Goal: Task Accomplishment & Management: Use online tool/utility

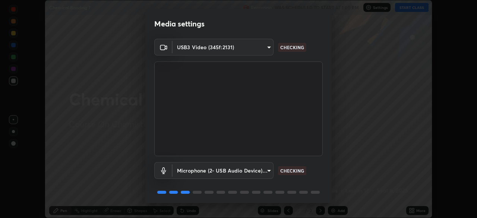
scroll to position [26, 0]
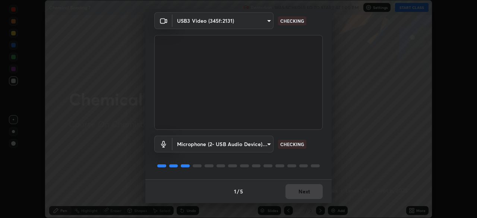
click at [295, 194] on div "1 / 5 Next" at bounding box center [238, 191] width 187 height 24
click at [297, 191] on div "1 / 5 Next" at bounding box center [238, 191] width 187 height 24
click at [298, 193] on div "1 / 5 Next" at bounding box center [238, 191] width 187 height 24
click at [299, 194] on div "1 / 5 Next" at bounding box center [238, 191] width 187 height 24
click at [299, 195] on div "1 / 5 Next" at bounding box center [238, 191] width 187 height 24
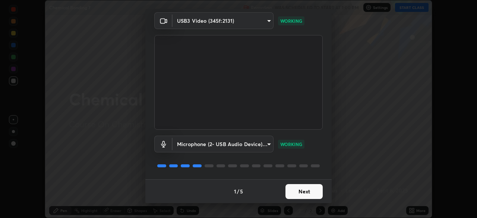
click at [298, 191] on button "Next" at bounding box center [304, 191] width 37 height 15
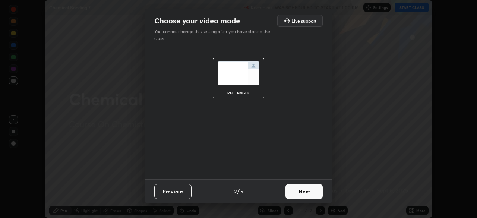
click at [298, 193] on button "Next" at bounding box center [304, 191] width 37 height 15
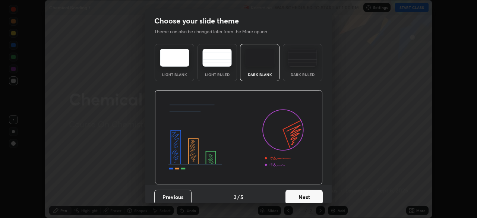
click at [297, 192] on button "Next" at bounding box center [304, 197] width 37 height 15
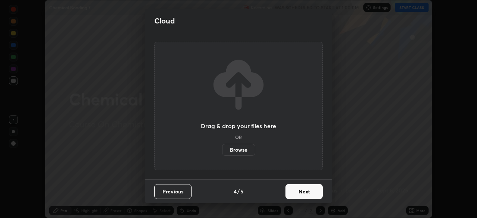
click at [238, 154] on label "Browse" at bounding box center [238, 150] width 33 height 12
click at [222, 154] on input "Browse" at bounding box center [222, 150] width 0 height 12
click at [305, 192] on button "Next" at bounding box center [304, 191] width 37 height 15
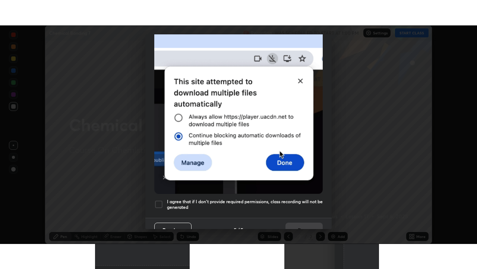
scroll to position [179, 0]
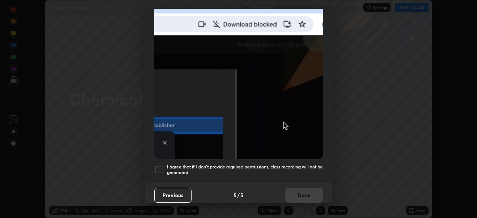
click at [226, 166] on h5 "I agree that if I don't provide required permissions, class recording will not …" at bounding box center [245, 170] width 156 height 12
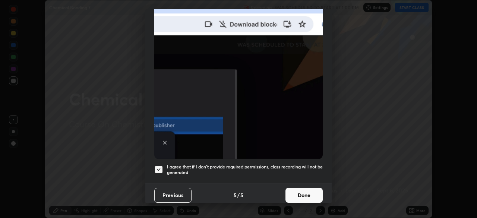
click at [303, 197] on button "Done" at bounding box center [304, 195] width 37 height 15
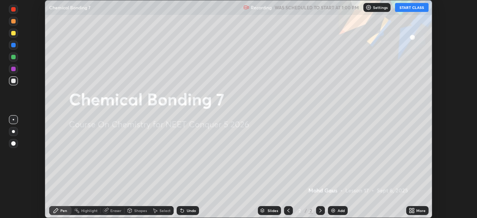
click at [413, 212] on icon at bounding box center [414, 212] width 2 height 2
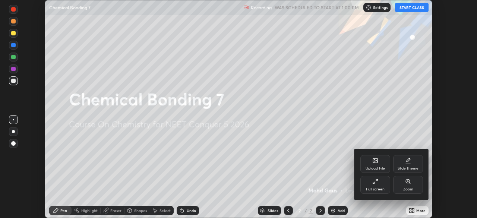
click at [379, 189] on div "Full screen" at bounding box center [375, 190] width 19 height 4
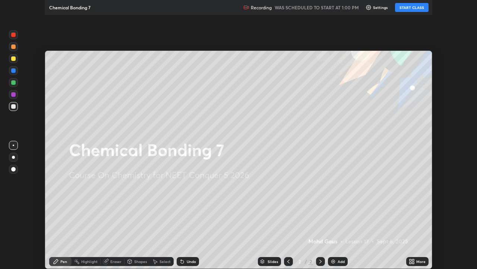
scroll to position [269, 477]
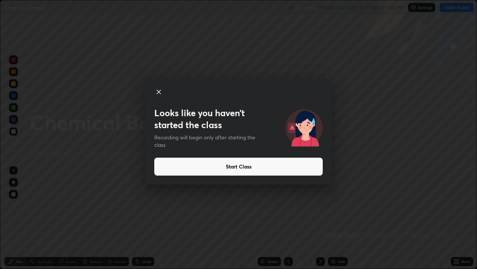
click at [312, 169] on button "Start Class" at bounding box center [238, 166] width 169 height 18
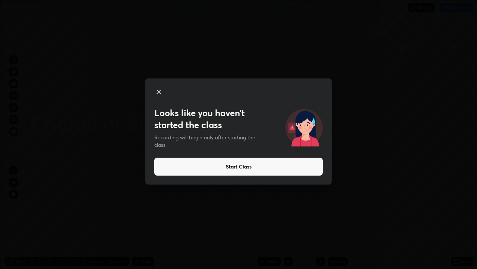
click at [177, 160] on button "Start Class" at bounding box center [238, 166] width 169 height 18
click at [174, 160] on button "Start Class" at bounding box center [238, 166] width 169 height 18
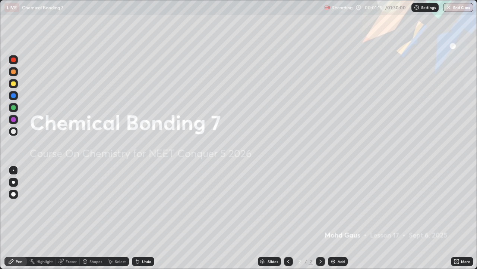
click at [332, 218] on img at bounding box center [334, 261] width 6 height 6
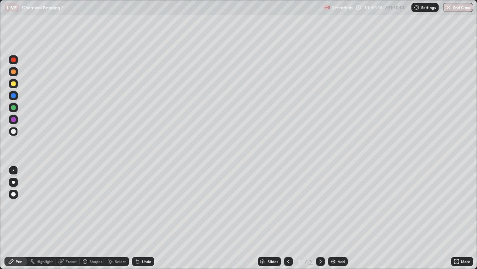
click at [13, 182] on div at bounding box center [13, 182] width 3 height 3
click at [14, 133] on div at bounding box center [13, 131] width 4 height 4
click at [14, 131] on div at bounding box center [13, 131] width 4 height 4
click at [14, 132] on div at bounding box center [13, 131] width 4 height 4
click at [13, 107] on div at bounding box center [13, 107] width 4 height 4
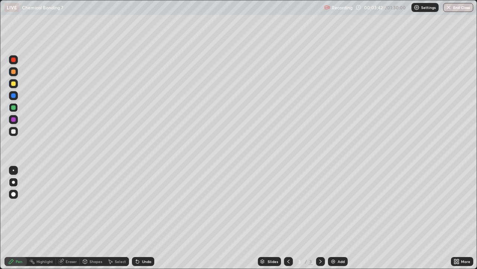
click at [68, 218] on div "Eraser" at bounding box center [71, 261] width 11 height 4
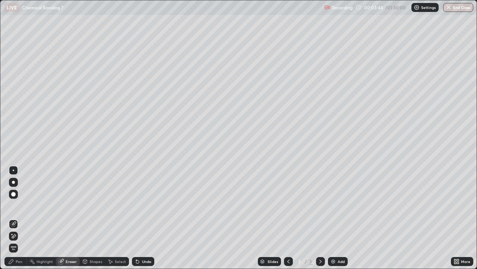
click at [17, 218] on div "Pen" at bounding box center [19, 261] width 7 height 4
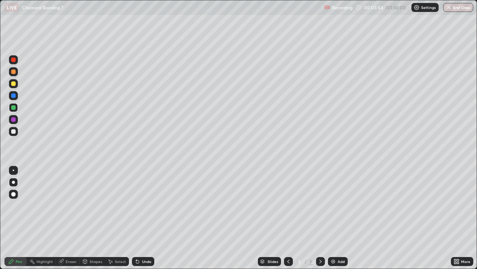
click at [14, 109] on div at bounding box center [13, 107] width 4 height 4
click at [15, 132] on div at bounding box center [13, 131] width 4 height 4
click at [13, 97] on div at bounding box center [13, 95] width 4 height 4
click at [69, 218] on div "Eraser" at bounding box center [71, 261] width 11 height 4
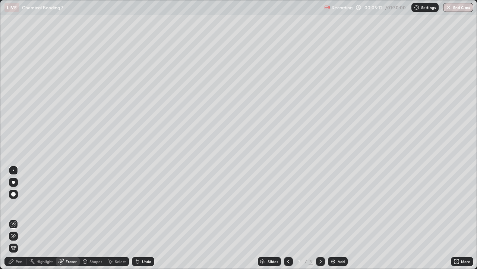
click at [19, 218] on div "Pen" at bounding box center [19, 261] width 7 height 4
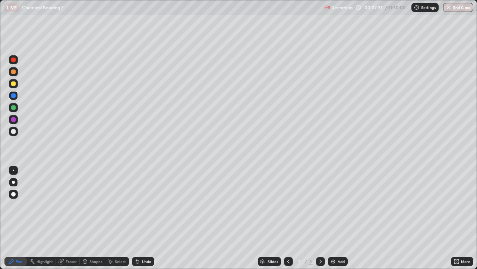
click at [66, 218] on div "Eraser" at bounding box center [68, 261] width 24 height 9
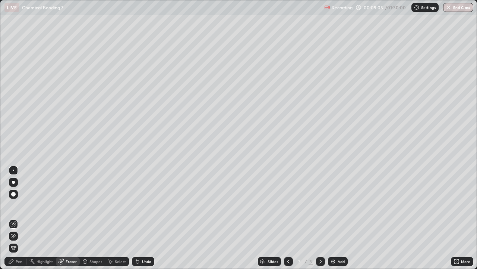
click at [68, 218] on div "Eraser" at bounding box center [68, 261] width 24 height 9
click at [16, 218] on div "Pen" at bounding box center [19, 261] width 7 height 4
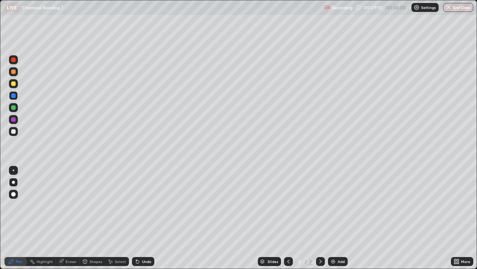
click at [65, 218] on div "Eraser" at bounding box center [68, 261] width 24 height 9
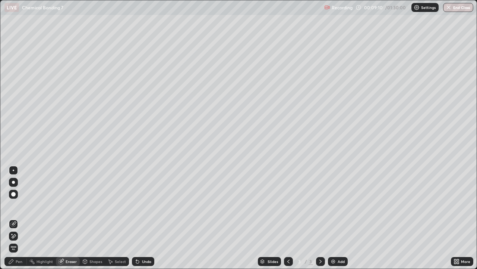
click at [13, 181] on div at bounding box center [13, 182] width 3 height 3
click at [18, 218] on div "Pen" at bounding box center [15, 261] width 22 height 9
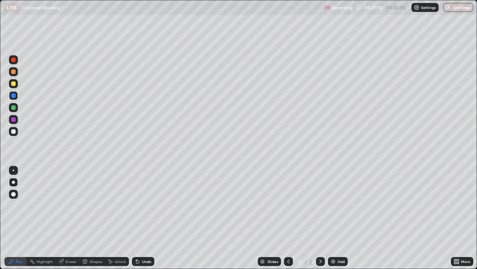
click at [12, 131] on div at bounding box center [13, 131] width 4 height 4
click at [340, 218] on div "Add" at bounding box center [341, 261] width 7 height 4
click at [13, 132] on div at bounding box center [13, 131] width 4 height 4
click at [71, 218] on div "Eraser" at bounding box center [71, 261] width 11 height 4
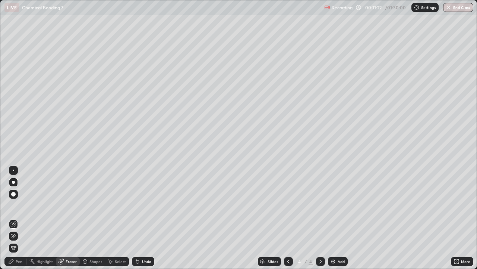
click at [17, 218] on div "Pen" at bounding box center [19, 261] width 7 height 4
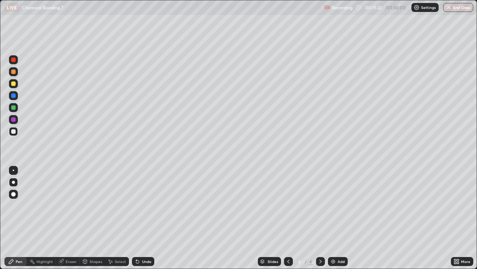
click at [17, 133] on div at bounding box center [13, 131] width 9 height 9
click at [341, 218] on div "Add" at bounding box center [341, 261] width 7 height 4
click at [288, 218] on icon at bounding box center [289, 261] width 6 height 6
click at [11, 133] on div at bounding box center [13, 131] width 9 height 9
click at [13, 182] on div at bounding box center [13, 182] width 3 height 3
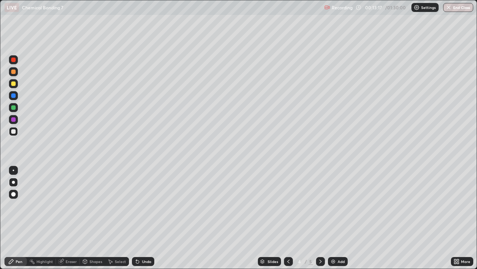
click at [13, 132] on div at bounding box center [13, 131] width 4 height 4
click at [15, 119] on div at bounding box center [13, 119] width 4 height 4
click at [14, 106] on div at bounding box center [13, 107] width 4 height 4
click at [15, 119] on div at bounding box center [13, 119] width 4 height 4
click at [15, 130] on div at bounding box center [13, 131] width 4 height 4
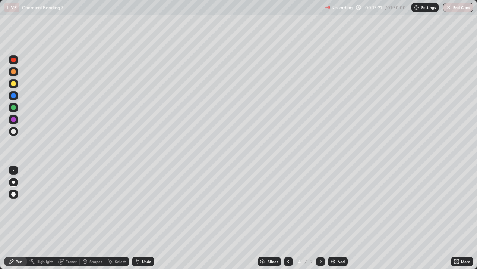
click at [14, 109] on div at bounding box center [13, 107] width 4 height 4
click at [14, 130] on div at bounding box center [13, 131] width 4 height 4
click at [14, 132] on div at bounding box center [13, 131] width 4 height 4
click at [15, 132] on div at bounding box center [13, 131] width 4 height 4
click at [13, 181] on div at bounding box center [13, 182] width 3 height 3
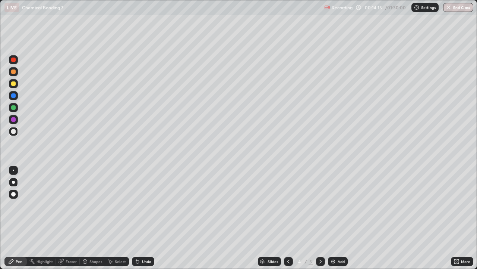
click at [71, 218] on div "Eraser" at bounding box center [71, 261] width 11 height 4
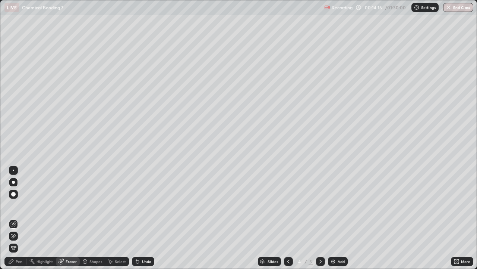
click at [20, 218] on div "Pen" at bounding box center [19, 261] width 7 height 4
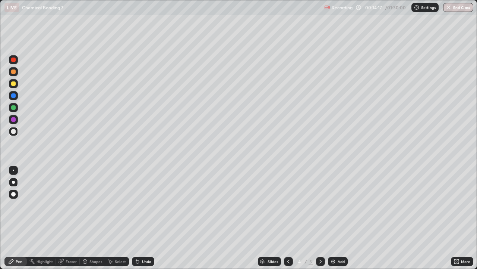
click at [12, 184] on div at bounding box center [13, 182] width 9 height 9
click at [13, 108] on div at bounding box center [13, 107] width 4 height 4
click at [12, 131] on div at bounding box center [13, 131] width 4 height 4
click at [15, 87] on div at bounding box center [13, 83] width 9 height 9
click at [18, 84] on div at bounding box center [13, 83] width 9 height 9
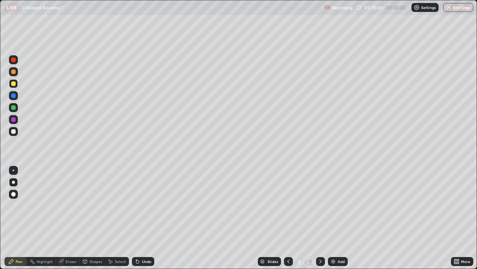
click at [10, 131] on div at bounding box center [13, 131] width 9 height 9
click at [14, 123] on div at bounding box center [13, 119] width 9 height 9
click at [334, 218] on img at bounding box center [334, 261] width 6 height 6
click at [15, 85] on div at bounding box center [13, 83] width 4 height 4
click at [172, 218] on div "Slides 5 / 6 Add" at bounding box center [302, 261] width 297 height 15
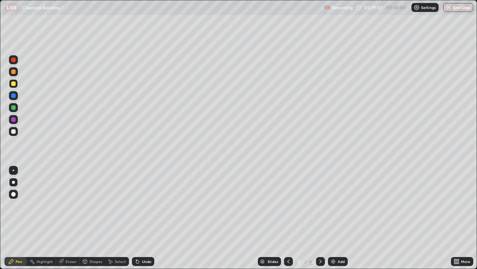
click at [176, 218] on div "Slides 5 / 6 Add" at bounding box center [302, 261] width 297 height 15
click at [12, 104] on div at bounding box center [13, 107] width 9 height 9
click at [15, 71] on div at bounding box center [13, 71] width 4 height 4
click at [15, 135] on div at bounding box center [13, 131] width 9 height 9
click at [69, 218] on div "Eraser" at bounding box center [71, 261] width 11 height 4
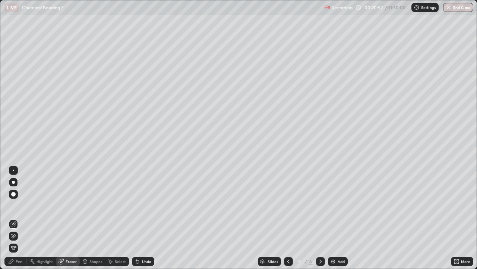
click at [16, 218] on div "Pen" at bounding box center [19, 261] width 7 height 4
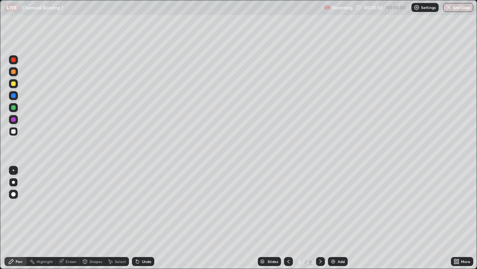
click at [67, 218] on div "Eraser" at bounding box center [71, 261] width 11 height 4
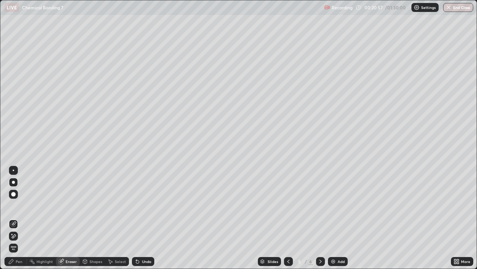
click at [18, 218] on div "Pen" at bounding box center [19, 261] width 7 height 4
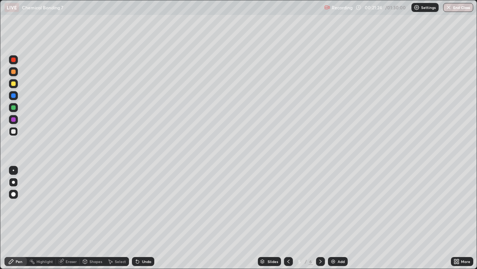
click at [285, 218] on div at bounding box center [288, 261] width 9 height 9
click at [320, 218] on icon at bounding box center [321, 261] width 6 height 6
click at [288, 218] on div at bounding box center [288, 261] width 9 height 9
click at [320, 218] on icon at bounding box center [321, 261] width 6 height 6
click at [10, 130] on div at bounding box center [13, 131] width 9 height 9
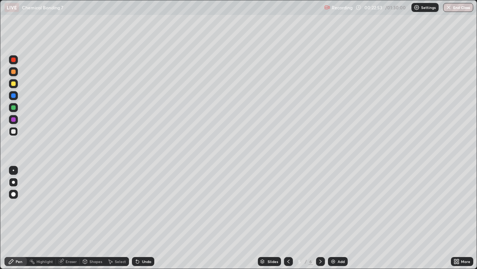
click at [12, 130] on div at bounding box center [13, 131] width 4 height 4
click at [10, 126] on div at bounding box center [13, 131] width 9 height 12
click at [10, 84] on div at bounding box center [13, 83] width 9 height 9
click at [13, 132] on div at bounding box center [13, 131] width 4 height 4
click at [84, 218] on icon at bounding box center [85, 260] width 4 height 1
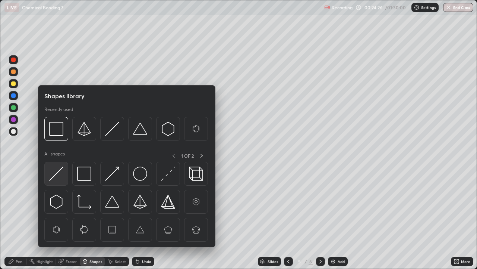
click at [56, 176] on img at bounding box center [56, 173] width 14 height 14
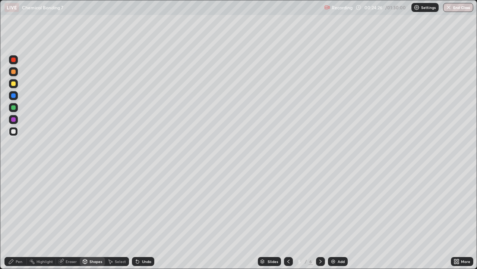
click at [14, 218] on div "Pen" at bounding box center [15, 261] width 22 height 9
click at [65, 218] on div "Eraser" at bounding box center [68, 261] width 24 height 9
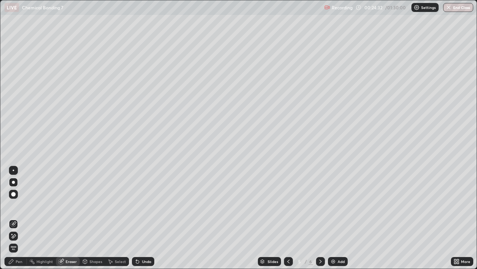
click at [21, 218] on div "Pen" at bounding box center [19, 261] width 7 height 4
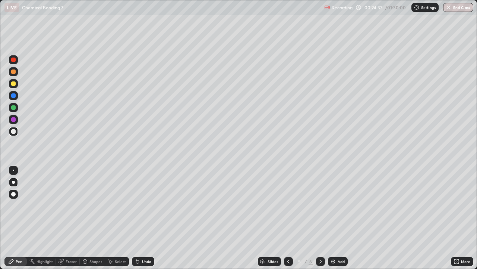
click at [14, 132] on div at bounding box center [13, 131] width 4 height 4
click at [14, 131] on div at bounding box center [13, 131] width 4 height 4
click at [336, 218] on div "Add" at bounding box center [338, 261] width 20 height 9
click at [13, 131] on div at bounding box center [13, 131] width 4 height 4
click at [14, 108] on div at bounding box center [13, 107] width 4 height 4
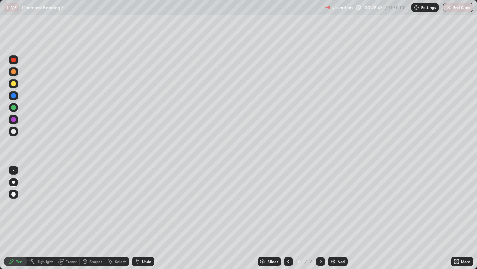
click at [287, 218] on icon at bounding box center [289, 261] width 6 height 6
click at [320, 218] on icon at bounding box center [321, 261] width 6 height 6
click at [15, 131] on div at bounding box center [13, 131] width 4 height 4
click at [73, 218] on div "Eraser" at bounding box center [68, 261] width 24 height 9
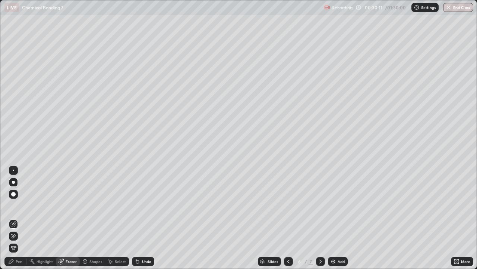
click at [18, 218] on div "Pen" at bounding box center [19, 261] width 7 height 4
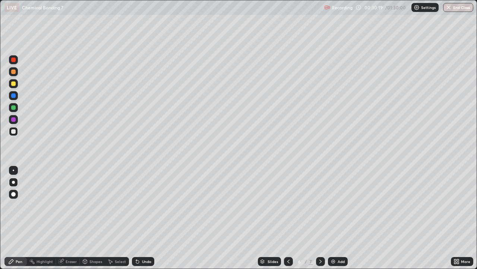
click at [97, 218] on div "Shapes" at bounding box center [96, 261] width 13 height 4
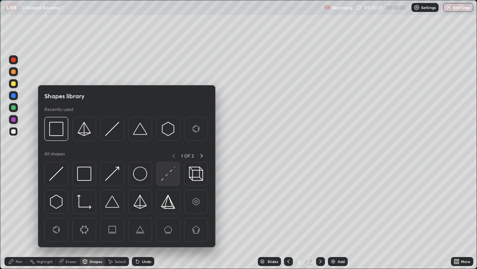
click at [169, 173] on img at bounding box center [168, 173] width 14 height 14
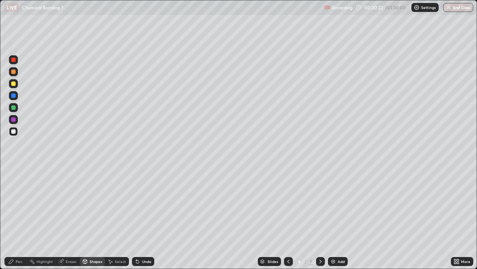
click at [16, 84] on div at bounding box center [13, 83] width 9 height 9
click at [18, 129] on div at bounding box center [13, 131] width 12 height 12
click at [14, 218] on div "Pen" at bounding box center [15, 261] width 22 height 15
click at [13, 179] on div at bounding box center [13, 182] width 9 height 9
click at [13, 107] on div at bounding box center [13, 107] width 4 height 4
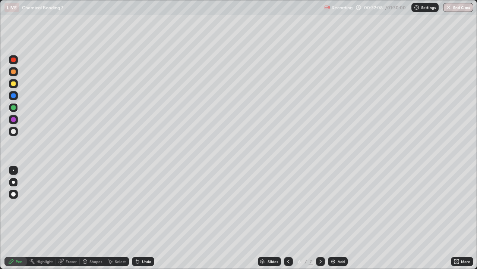
click at [13, 181] on div at bounding box center [13, 182] width 3 height 3
click at [288, 218] on icon at bounding box center [289, 261] width 6 height 6
click at [320, 218] on icon at bounding box center [321, 261] width 6 height 6
click at [13, 182] on div at bounding box center [13, 182] width 3 height 3
click at [14, 133] on div at bounding box center [13, 131] width 4 height 4
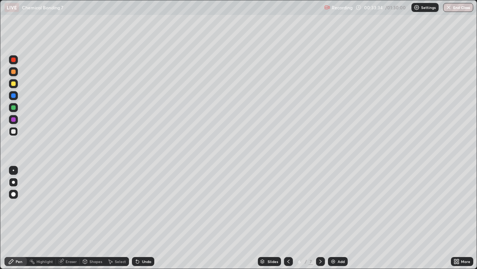
click at [68, 218] on div "Eraser" at bounding box center [71, 261] width 11 height 4
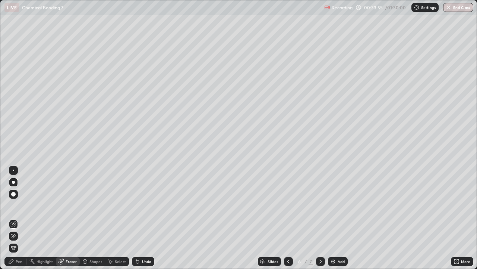
click at [338, 218] on div "Add" at bounding box center [338, 261] width 20 height 9
click at [13, 194] on div at bounding box center [13, 194] width 4 height 4
click at [15, 182] on div at bounding box center [13, 182] width 3 height 3
click at [11, 218] on icon at bounding box center [11, 261] width 4 height 4
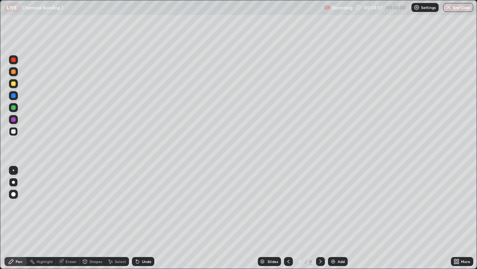
click at [13, 131] on div at bounding box center [13, 131] width 4 height 4
click at [16, 87] on div at bounding box center [13, 83] width 9 height 9
click at [15, 94] on div at bounding box center [13, 95] width 4 height 4
click at [287, 218] on icon at bounding box center [289, 261] width 6 height 6
click at [318, 218] on icon at bounding box center [321, 261] width 6 height 6
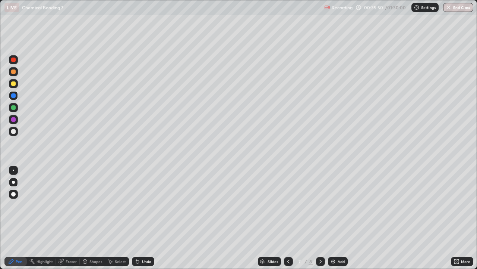
click at [13, 130] on div at bounding box center [13, 131] width 4 height 4
click at [288, 218] on icon at bounding box center [289, 261] width 6 height 6
click at [318, 218] on icon at bounding box center [321, 261] width 6 height 6
click at [66, 218] on div "Eraser" at bounding box center [71, 261] width 11 height 4
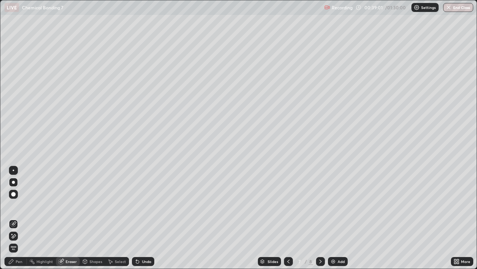
click at [11, 182] on div at bounding box center [13, 182] width 9 height 9
click at [26, 218] on div "Pen" at bounding box center [15, 261] width 22 height 9
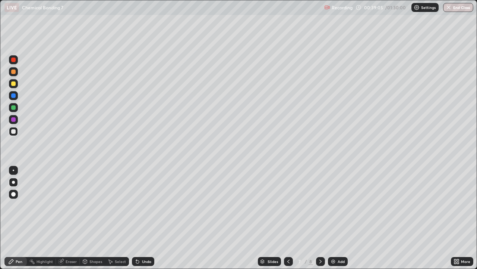
click at [12, 218] on icon at bounding box center [11, 261] width 4 height 4
click at [17, 181] on div at bounding box center [13, 182] width 9 height 9
click at [17, 132] on div at bounding box center [13, 131] width 9 height 9
click at [17, 108] on div at bounding box center [13, 107] width 9 height 9
click at [17, 131] on div at bounding box center [13, 131] width 9 height 9
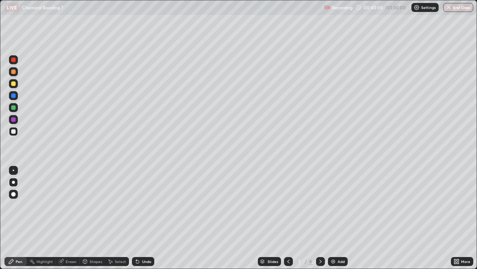
click at [11, 131] on div at bounding box center [13, 131] width 4 height 4
click at [10, 106] on div at bounding box center [13, 107] width 9 height 9
click at [333, 218] on img at bounding box center [334, 261] width 6 height 6
click at [14, 133] on div at bounding box center [13, 131] width 4 height 4
click at [14, 132] on div at bounding box center [13, 131] width 4 height 4
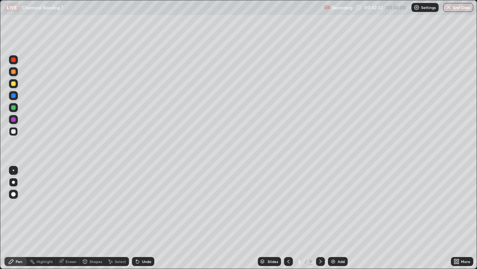
click at [13, 130] on div at bounding box center [13, 131] width 4 height 4
click at [15, 130] on div at bounding box center [13, 131] width 4 height 4
click at [13, 131] on div at bounding box center [13, 131] width 4 height 4
click at [71, 218] on div "Eraser" at bounding box center [71, 261] width 11 height 4
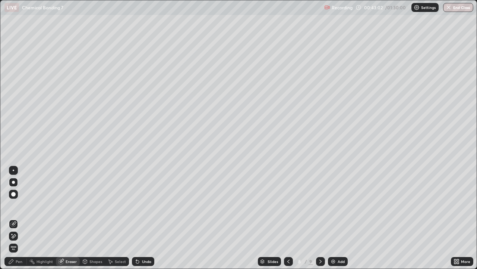
click at [12, 218] on div "Pen" at bounding box center [15, 261] width 22 height 9
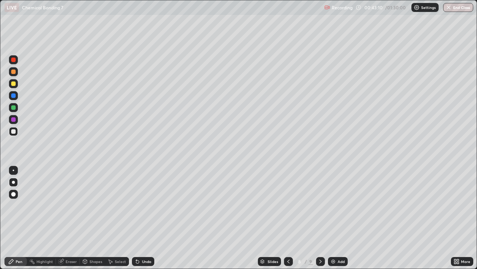
click at [15, 131] on div at bounding box center [13, 131] width 4 height 4
click at [15, 98] on div at bounding box center [13, 95] width 9 height 9
click at [15, 83] on div at bounding box center [13, 83] width 4 height 4
click at [16, 107] on div at bounding box center [13, 107] width 9 height 9
click at [66, 218] on div "Eraser" at bounding box center [71, 261] width 11 height 4
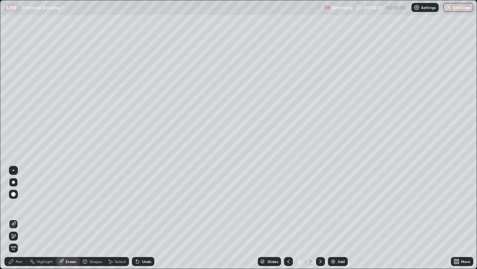
click at [17, 218] on div "Pen" at bounding box center [19, 261] width 7 height 4
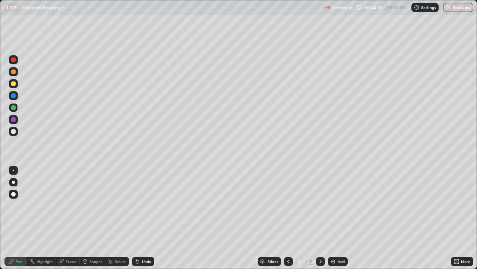
click at [66, 218] on div "Eraser" at bounding box center [71, 261] width 11 height 4
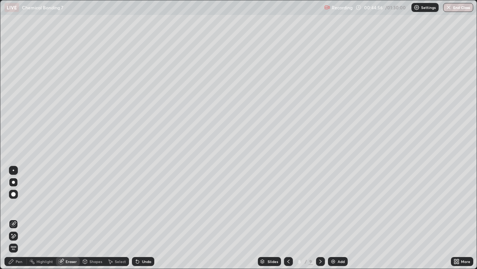
click at [22, 218] on div "Pen" at bounding box center [19, 261] width 7 height 4
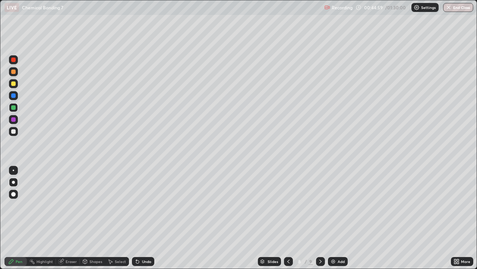
click at [58, 218] on icon at bounding box center [61, 261] width 6 height 6
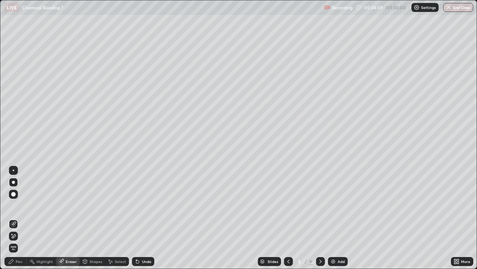
click at [70, 218] on div "Eraser" at bounding box center [71, 261] width 11 height 4
click at [14, 218] on icon at bounding box center [11, 261] width 6 height 6
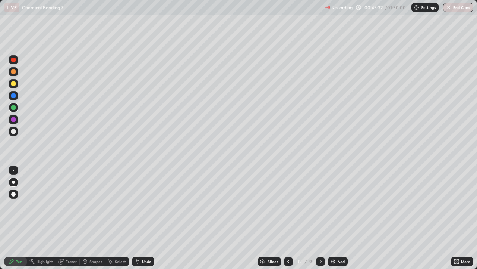
click at [9, 182] on div at bounding box center [13, 182] width 9 height 9
click at [70, 218] on div "Eraser" at bounding box center [71, 261] width 11 height 4
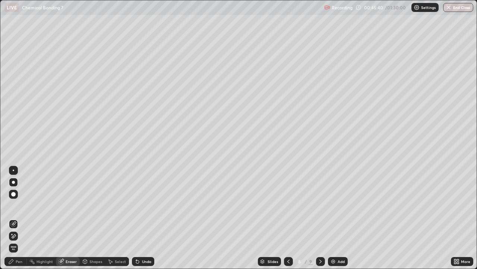
click at [18, 218] on div "Pen" at bounding box center [19, 261] width 7 height 4
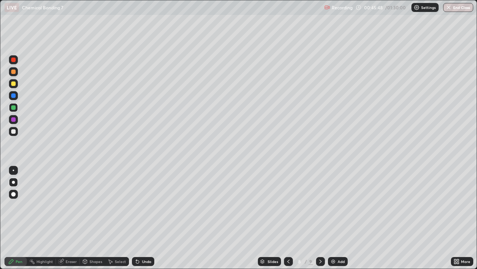
click at [14, 131] on div at bounding box center [13, 131] width 4 height 4
click at [15, 218] on div "Pen" at bounding box center [15, 261] width 22 height 9
click at [13, 181] on div at bounding box center [13, 182] width 3 height 3
click at [12, 106] on div at bounding box center [13, 107] width 4 height 4
click at [14, 122] on div at bounding box center [13, 119] width 9 height 9
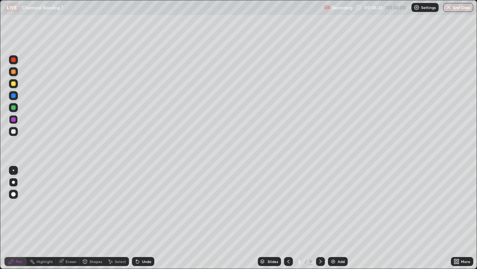
click at [12, 129] on div at bounding box center [13, 131] width 4 height 4
click at [13, 84] on div at bounding box center [13, 83] width 4 height 4
click at [13, 128] on div at bounding box center [13, 131] width 9 height 9
click at [69, 218] on div "Eraser" at bounding box center [71, 261] width 11 height 4
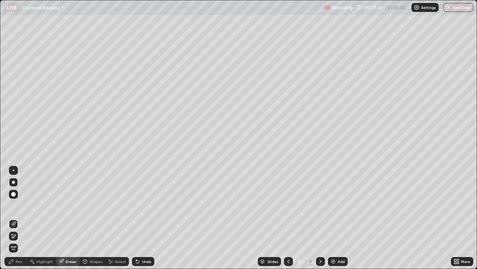
click at [14, 218] on div "Pen" at bounding box center [15, 261] width 22 height 9
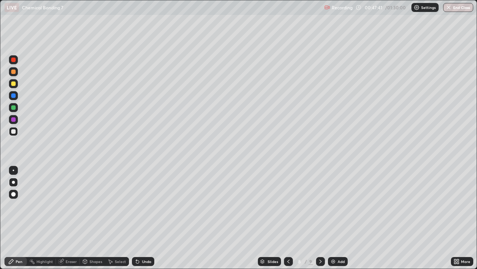
click at [14, 131] on div at bounding box center [13, 131] width 4 height 4
click at [17, 105] on div at bounding box center [13, 107] width 9 height 9
click at [12, 182] on div at bounding box center [13, 182] width 9 height 9
click at [15, 72] on div at bounding box center [13, 71] width 4 height 4
click at [12, 132] on div at bounding box center [13, 131] width 4 height 4
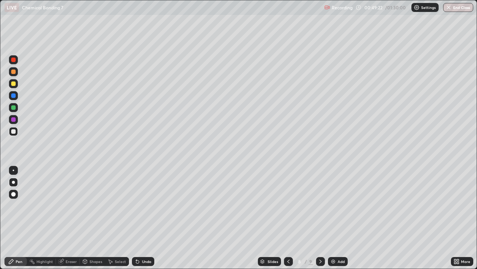
click at [71, 218] on div "Eraser" at bounding box center [68, 261] width 24 height 9
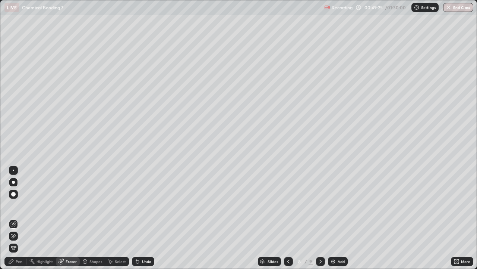
click at [19, 218] on div "Pen" at bounding box center [19, 261] width 7 height 4
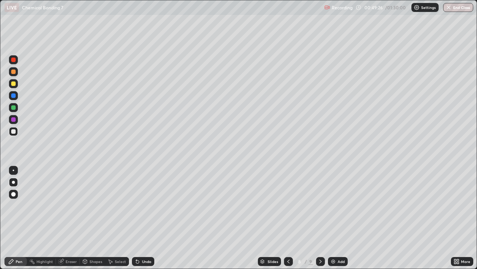
click at [18, 130] on div at bounding box center [13, 131] width 9 height 9
click at [17, 106] on div at bounding box center [13, 107] width 9 height 9
click at [12, 126] on div at bounding box center [13, 131] width 9 height 12
click at [340, 218] on div "Add" at bounding box center [341, 261] width 7 height 4
click at [12, 134] on div at bounding box center [13, 131] width 9 height 9
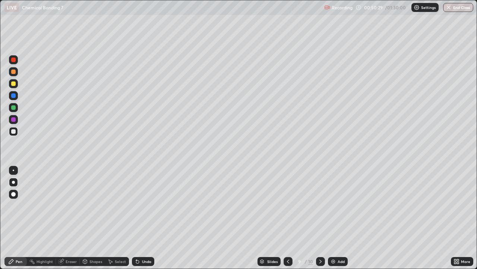
click at [13, 132] on div at bounding box center [13, 131] width 4 height 4
click at [11, 84] on div at bounding box center [13, 83] width 4 height 4
click at [286, 218] on div at bounding box center [288, 261] width 9 height 15
click at [288, 218] on icon at bounding box center [288, 261] width 6 height 6
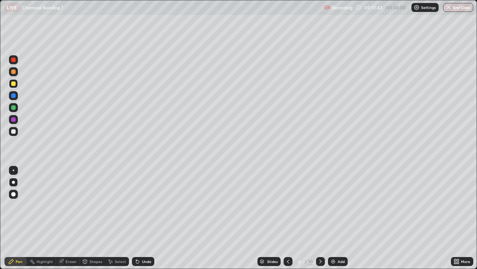
click at [288, 218] on icon at bounding box center [288, 261] width 6 height 6
click at [318, 218] on div at bounding box center [320, 261] width 9 height 15
click at [320, 218] on icon at bounding box center [321, 261] width 2 height 4
click at [291, 218] on div at bounding box center [288, 261] width 9 height 9
click at [324, 218] on div at bounding box center [320, 261] width 9 height 9
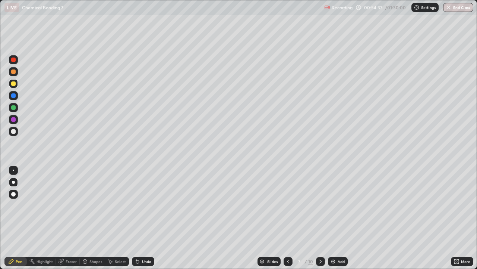
click at [320, 218] on icon at bounding box center [321, 261] width 2 height 4
click at [320, 218] on icon at bounding box center [321, 261] width 6 height 6
click at [287, 218] on icon at bounding box center [288, 261] width 6 height 6
click at [318, 218] on icon at bounding box center [321, 261] width 6 height 6
click at [334, 218] on img at bounding box center [334, 261] width 6 height 6
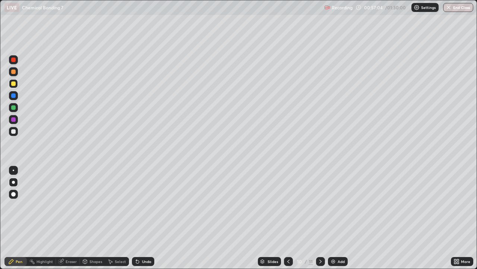
click at [13, 132] on div at bounding box center [13, 131] width 4 height 4
click at [10, 131] on div at bounding box center [13, 131] width 9 height 9
click at [10, 133] on div at bounding box center [13, 131] width 9 height 9
click at [286, 218] on div at bounding box center [288, 261] width 9 height 15
click at [288, 218] on div at bounding box center [288, 261] width 9 height 9
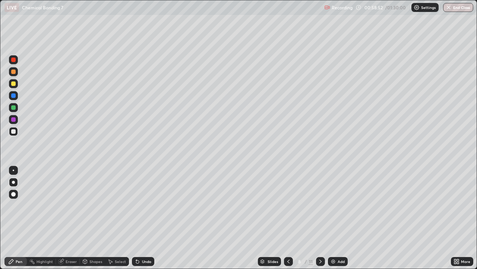
click at [286, 218] on icon at bounding box center [289, 261] width 6 height 6
click at [320, 218] on div at bounding box center [320, 261] width 9 height 9
click at [319, 218] on div at bounding box center [320, 261] width 9 height 9
click at [315, 218] on div "9 / 11" at bounding box center [304, 261] width 41 height 15
click at [317, 218] on div at bounding box center [320, 261] width 9 height 9
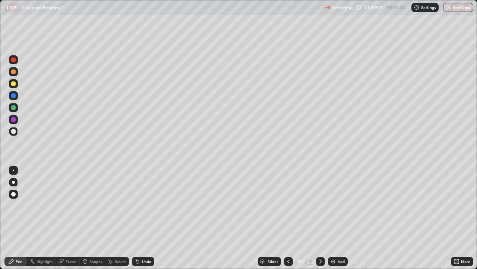
click at [72, 218] on div "Eraser" at bounding box center [71, 261] width 11 height 4
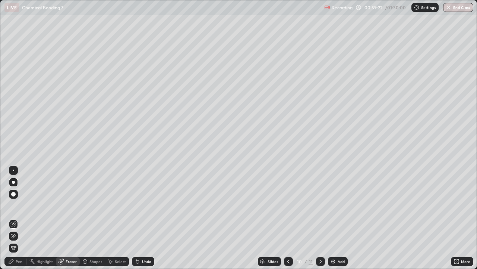
click at [19, 218] on div "Pen" at bounding box center [19, 261] width 7 height 4
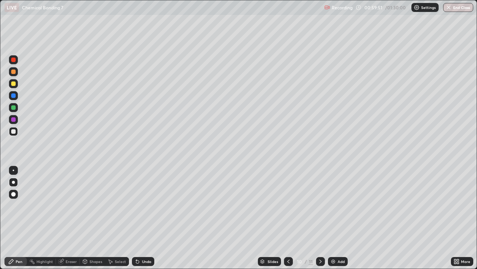
click at [86, 218] on icon at bounding box center [85, 261] width 6 height 6
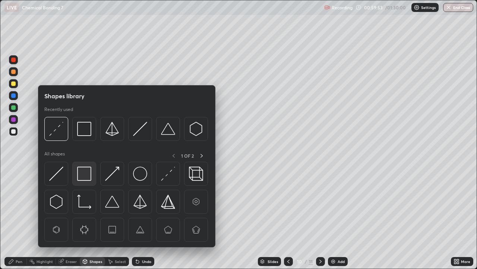
click at [85, 178] on img at bounding box center [84, 173] width 14 height 14
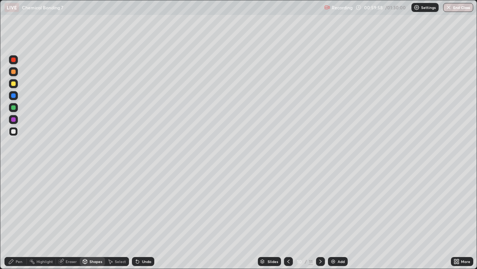
click at [13, 107] on div at bounding box center [13, 107] width 4 height 4
click at [16, 129] on div at bounding box center [13, 131] width 9 height 9
click at [26, 218] on div "Pen" at bounding box center [15, 261] width 22 height 9
click at [16, 130] on div at bounding box center [13, 131] width 9 height 9
click at [15, 82] on div at bounding box center [13, 83] width 4 height 4
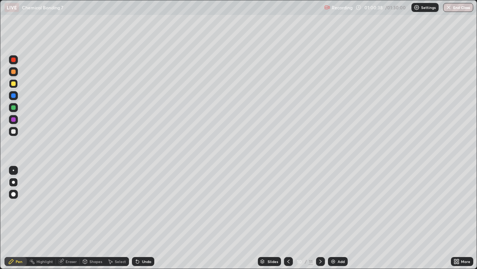
click at [13, 62] on div at bounding box center [13, 59] width 4 height 4
click at [288, 218] on icon at bounding box center [289, 261] width 6 height 6
click at [287, 218] on icon at bounding box center [289, 261] width 6 height 6
click at [286, 218] on icon at bounding box center [289, 261] width 6 height 6
click at [288, 218] on icon at bounding box center [289, 261] width 2 height 4
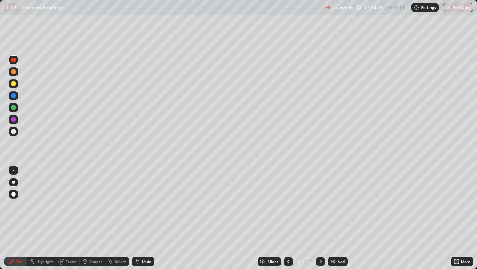
click at [288, 218] on icon at bounding box center [289, 261] width 6 height 6
click at [18, 82] on div at bounding box center [13, 83] width 9 height 9
click at [320, 218] on icon at bounding box center [321, 261] width 6 height 6
click at [319, 218] on icon at bounding box center [321, 261] width 6 height 6
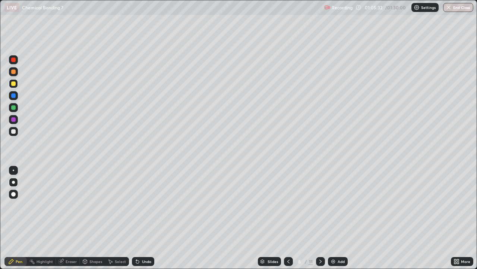
click at [321, 218] on icon at bounding box center [321, 261] width 6 height 6
click at [320, 218] on icon at bounding box center [321, 261] width 2 height 4
click at [285, 218] on div at bounding box center [288, 261] width 9 height 9
click at [13, 170] on div at bounding box center [13, 169] width 1 height 1
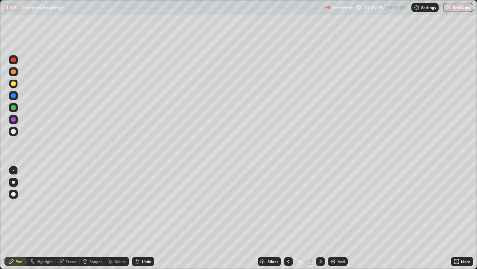
click at [10, 131] on div at bounding box center [13, 131] width 9 height 9
click at [13, 182] on div at bounding box center [13, 182] width 3 height 3
click at [75, 218] on div "Eraser" at bounding box center [68, 261] width 24 height 9
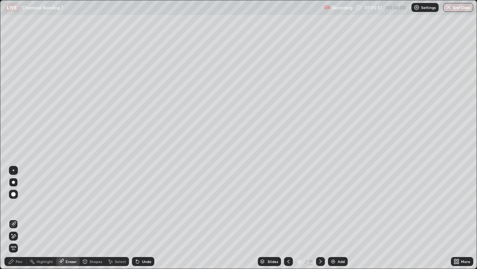
click at [19, 218] on div "Pen" at bounding box center [19, 261] width 7 height 4
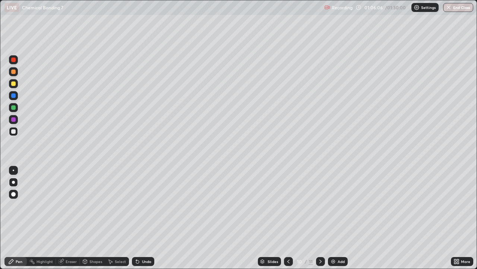
click at [66, 218] on div "Eraser" at bounding box center [71, 261] width 11 height 4
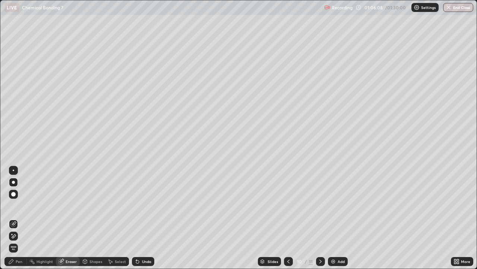
click at [15, 218] on div "Pen" at bounding box center [15, 261] width 22 height 9
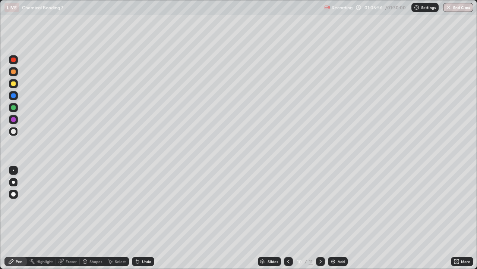
click at [222, 218] on div "Slides 10 / 11 Add" at bounding box center [302, 261] width 297 height 15
click at [13, 85] on div at bounding box center [13, 83] width 4 height 4
click at [336, 218] on div "Add" at bounding box center [338, 261] width 20 height 9
click at [13, 109] on div at bounding box center [13, 107] width 4 height 4
click at [284, 218] on div at bounding box center [288, 261] width 9 height 9
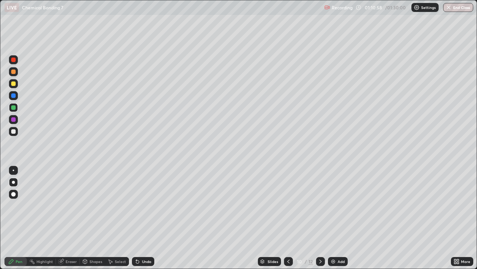
click at [335, 218] on img at bounding box center [334, 261] width 6 height 6
click at [15, 133] on div at bounding box center [13, 131] width 4 height 4
click at [13, 179] on div at bounding box center [13, 182] width 9 height 9
click at [15, 181] on div at bounding box center [13, 182] width 3 height 3
click at [9, 128] on div at bounding box center [13, 131] width 9 height 12
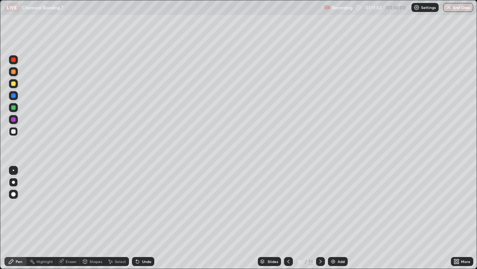
click at [9, 107] on div at bounding box center [13, 107] width 9 height 9
click at [13, 96] on div at bounding box center [13, 95] width 4 height 4
click at [9, 83] on div at bounding box center [13, 83] width 9 height 9
click at [14, 133] on div at bounding box center [13, 131] width 4 height 4
click at [95, 218] on div "Shapes" at bounding box center [96, 261] width 13 height 4
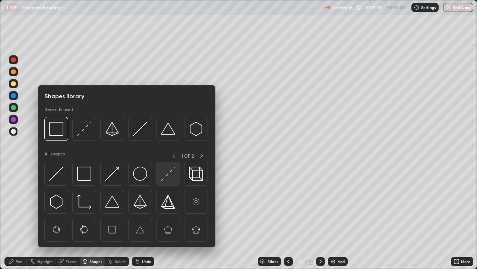
click at [168, 173] on img at bounding box center [168, 173] width 14 height 14
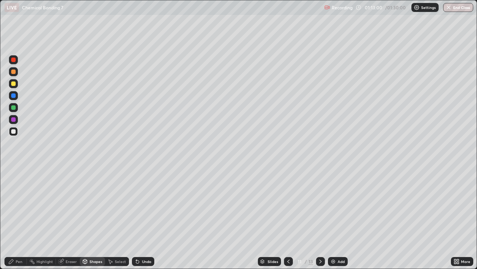
click at [12, 108] on div at bounding box center [13, 107] width 4 height 4
click at [13, 131] on div at bounding box center [13, 131] width 4 height 4
click at [13, 110] on div at bounding box center [13, 107] width 9 height 9
click at [15, 218] on div "Pen" at bounding box center [15, 261] width 22 height 9
click at [13, 182] on div at bounding box center [13, 182] width 3 height 3
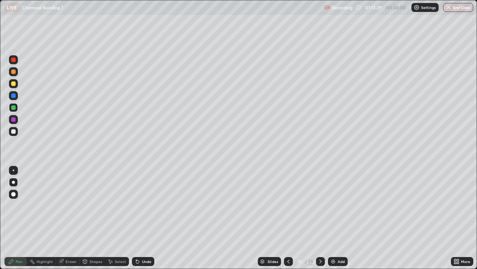
click at [15, 133] on div at bounding box center [13, 131] width 4 height 4
click at [10, 124] on div at bounding box center [13, 119] width 9 height 12
click at [9, 82] on div at bounding box center [13, 83] width 9 height 9
click at [12, 71] on div at bounding box center [13, 71] width 4 height 4
click at [13, 59] on div at bounding box center [13, 59] width 4 height 4
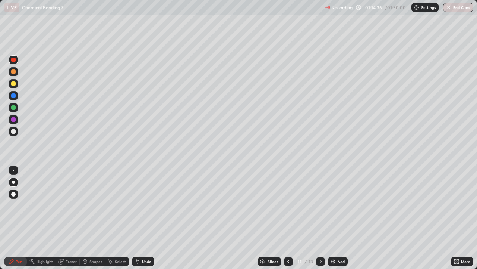
click at [11, 72] on div at bounding box center [13, 71] width 4 height 4
click at [91, 218] on div "Shapes" at bounding box center [92, 261] width 25 height 9
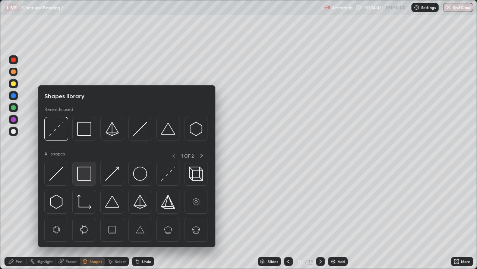
click at [85, 177] on img at bounding box center [84, 173] width 14 height 14
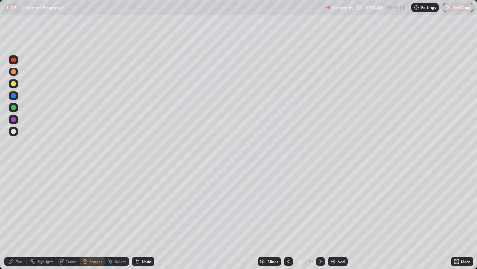
click at [13, 83] on div at bounding box center [13, 83] width 4 height 4
click at [341, 218] on div "Add" at bounding box center [341, 261] width 7 height 4
click at [16, 135] on div at bounding box center [13, 131] width 9 height 12
click at [15, 96] on div at bounding box center [13, 95] width 4 height 4
click at [67, 218] on div "Eraser" at bounding box center [68, 261] width 24 height 15
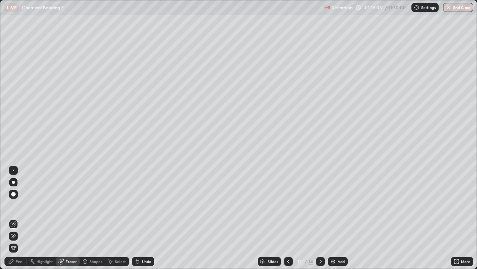
click at [13, 218] on div "Pen" at bounding box center [15, 261] width 22 height 9
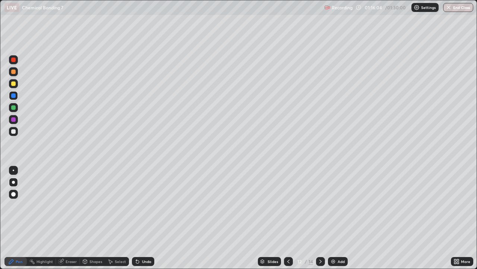
click at [15, 179] on div at bounding box center [13, 182] width 9 height 9
click at [12, 133] on div at bounding box center [13, 131] width 4 height 4
click at [13, 82] on div at bounding box center [13, 83] width 4 height 4
click at [14, 132] on div at bounding box center [13, 131] width 4 height 4
click at [15, 109] on div at bounding box center [13, 107] width 4 height 4
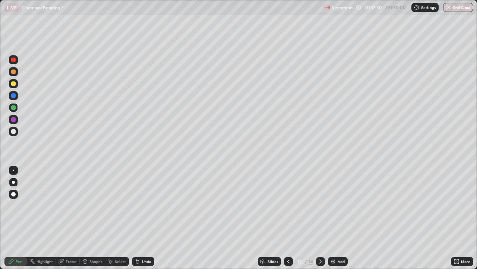
click at [14, 131] on div at bounding box center [13, 131] width 4 height 4
click at [13, 132] on div at bounding box center [13, 131] width 4 height 4
click at [19, 218] on div "Pen" at bounding box center [15, 261] width 22 height 9
click at [14, 132] on div at bounding box center [13, 131] width 4 height 4
click at [72, 218] on div "Eraser" at bounding box center [71, 261] width 11 height 4
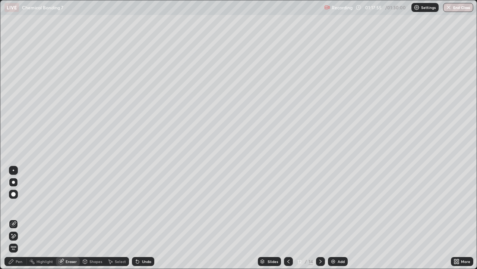
click at [17, 218] on div "Pen" at bounding box center [19, 261] width 7 height 4
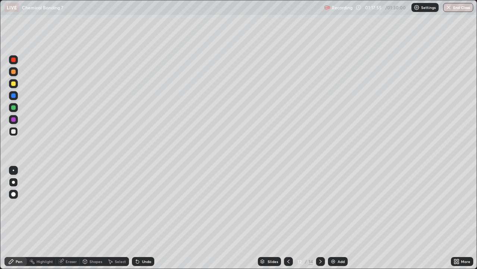
click at [15, 132] on div at bounding box center [13, 131] width 4 height 4
click at [92, 218] on div "Shapes" at bounding box center [96, 261] width 13 height 4
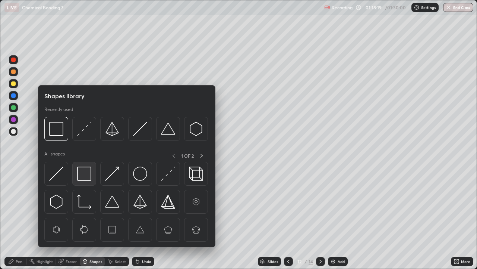
click at [85, 175] on img at bounding box center [84, 173] width 14 height 14
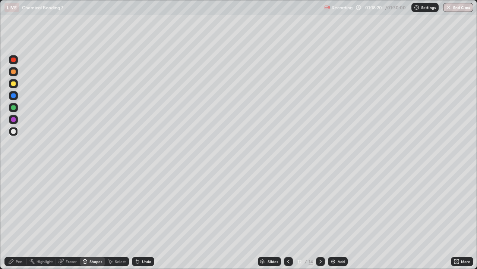
click at [12, 107] on div at bounding box center [13, 107] width 4 height 4
click at [10, 84] on div at bounding box center [13, 83] width 9 height 9
click at [13, 132] on div at bounding box center [13, 131] width 4 height 4
click at [12, 218] on icon at bounding box center [11, 261] width 6 height 6
click at [13, 107] on div at bounding box center [13, 107] width 4 height 4
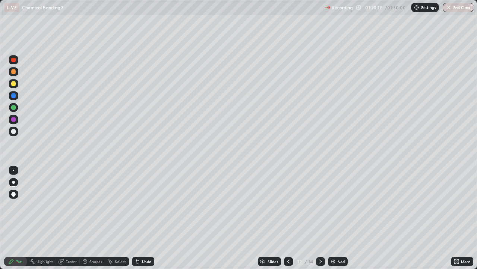
click at [13, 109] on div at bounding box center [13, 107] width 4 height 4
click at [12, 132] on div at bounding box center [13, 131] width 4 height 4
click at [12, 118] on div at bounding box center [13, 119] width 4 height 4
click at [338, 218] on div "Add" at bounding box center [341, 261] width 7 height 4
click at [12, 132] on div at bounding box center [13, 131] width 4 height 4
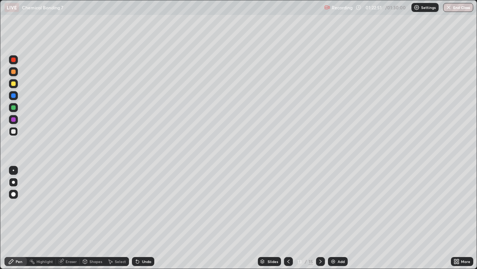
click at [13, 98] on div at bounding box center [13, 95] width 9 height 9
click at [13, 107] on div at bounding box center [13, 107] width 4 height 4
click at [15, 84] on div at bounding box center [13, 83] width 4 height 4
click at [88, 218] on div "Shapes" at bounding box center [92, 261] width 25 height 9
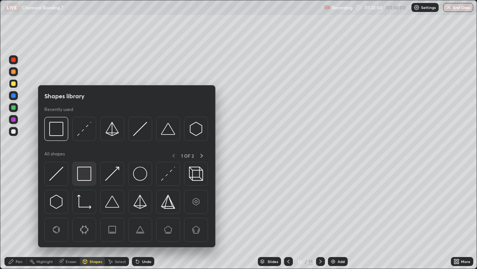
click at [81, 175] on img at bounding box center [84, 173] width 14 height 14
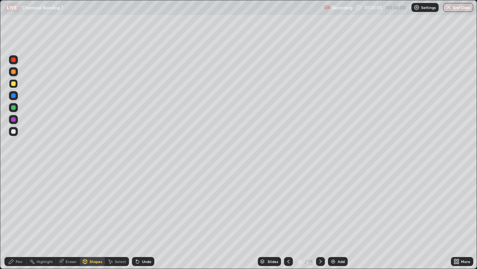
click at [14, 93] on div at bounding box center [13, 95] width 4 height 4
click at [16, 72] on div at bounding box center [13, 71] width 9 height 9
click at [12, 133] on div at bounding box center [13, 131] width 4 height 4
click at [14, 109] on div at bounding box center [13, 107] width 4 height 4
click at [69, 218] on div "Eraser" at bounding box center [71, 261] width 11 height 4
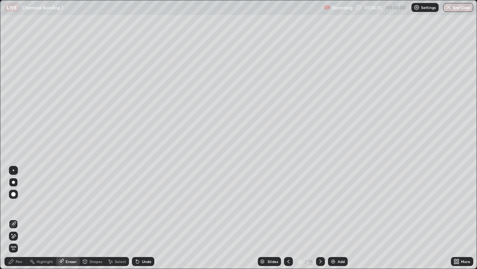
click at [18, 218] on div "Pen" at bounding box center [19, 261] width 7 height 4
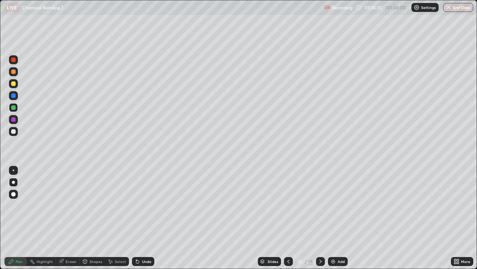
click at [14, 181] on div at bounding box center [13, 182] width 3 height 3
click at [14, 132] on div at bounding box center [13, 131] width 4 height 4
click at [319, 218] on div at bounding box center [320, 261] width 9 height 9
click at [321, 218] on div at bounding box center [320, 261] width 9 height 9
click at [13, 134] on div at bounding box center [13, 131] width 9 height 9
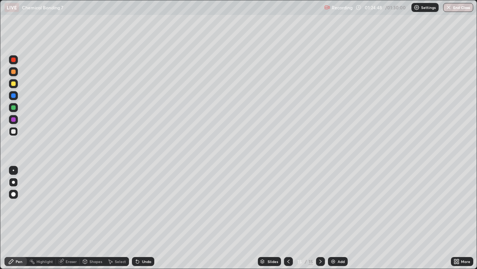
click at [14, 83] on div at bounding box center [13, 83] width 4 height 4
click at [71, 218] on div "Eraser" at bounding box center [71, 261] width 11 height 4
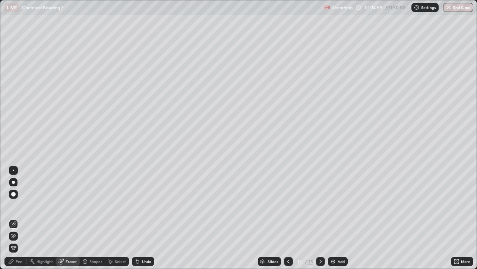
click at [18, 218] on div "Pen" at bounding box center [19, 261] width 7 height 4
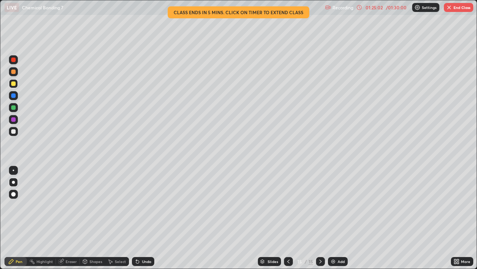
click at [239, 13] on div "LIVE Chemical Bonding 7" at bounding box center [163, 7] width 318 height 15
click at [346, 9] on p "Recording" at bounding box center [343, 8] width 21 height 6
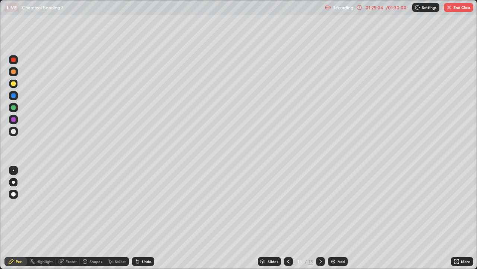
click at [386, 6] on div "/ 01:30:00" at bounding box center [396, 7] width 23 height 4
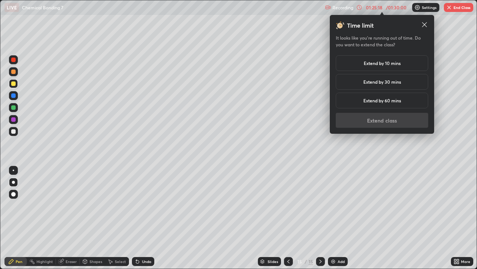
click at [385, 61] on h5 "Extend by 10 mins" at bounding box center [382, 63] width 37 height 7
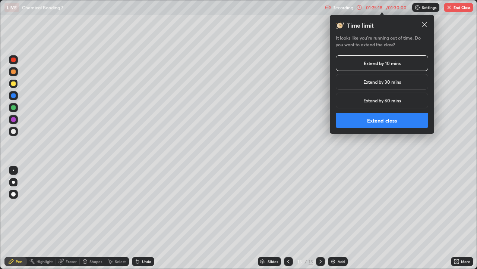
click at [380, 123] on button "Extend class" at bounding box center [382, 120] width 93 height 15
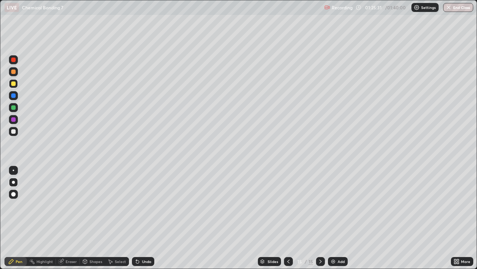
click at [13, 127] on div at bounding box center [13, 131] width 9 height 9
click at [15, 134] on div at bounding box center [13, 131] width 9 height 9
click at [11, 179] on div at bounding box center [13, 182] width 9 height 9
click at [331, 218] on img at bounding box center [334, 261] width 6 height 6
click at [287, 218] on icon at bounding box center [289, 261] width 6 height 6
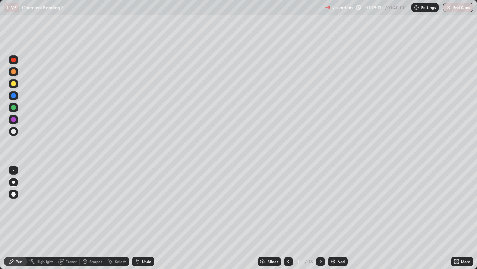
click at [336, 218] on div "Add" at bounding box center [338, 261] width 20 height 9
click at [291, 218] on div at bounding box center [288, 261] width 9 height 9
click at [316, 218] on div at bounding box center [320, 261] width 9 height 9
click at [17, 133] on div at bounding box center [13, 131] width 9 height 9
click at [18, 130] on div at bounding box center [13, 131] width 12 height 12
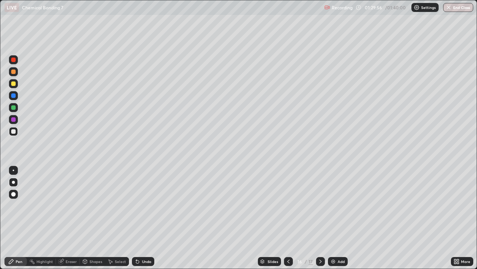
click at [73, 218] on div "Eraser" at bounding box center [71, 261] width 11 height 4
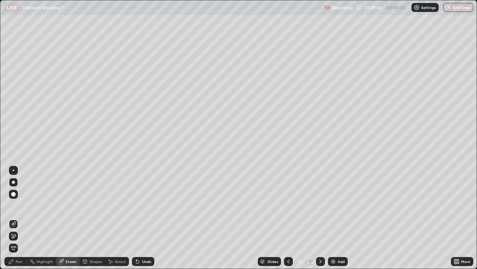
click at [92, 218] on div "Shapes" at bounding box center [96, 261] width 13 height 4
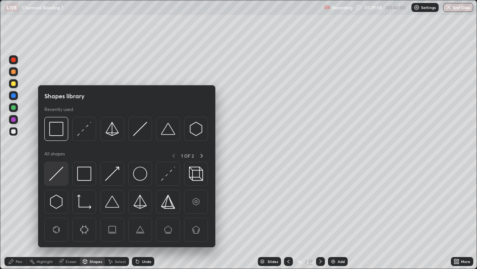
click at [56, 177] on img at bounding box center [56, 173] width 14 height 14
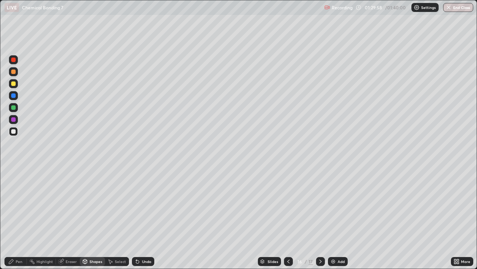
click at [13, 120] on div at bounding box center [13, 119] width 4 height 4
click at [66, 218] on div "Eraser" at bounding box center [71, 261] width 11 height 4
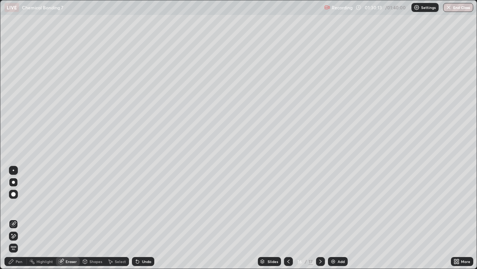
click at [18, 218] on div "Pen" at bounding box center [19, 261] width 7 height 4
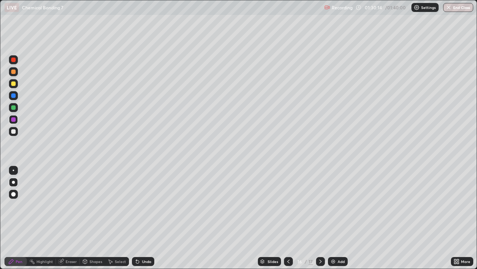
click at [63, 218] on icon at bounding box center [61, 261] width 6 height 6
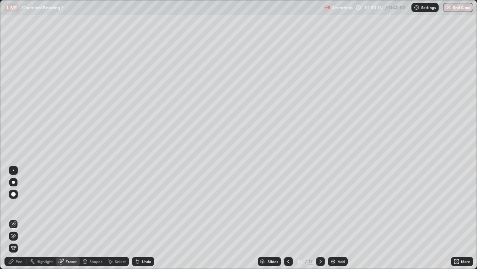
click at [90, 218] on div "Shapes" at bounding box center [96, 261] width 13 height 4
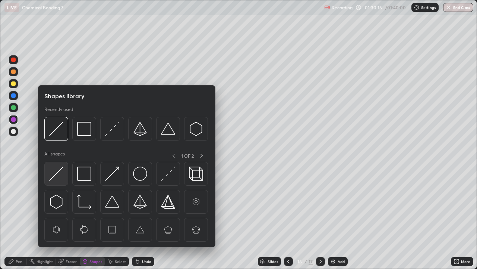
click at [62, 171] on img at bounding box center [56, 173] width 14 height 14
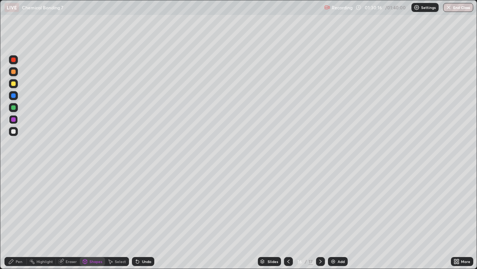
click at [14, 119] on div at bounding box center [13, 119] width 4 height 4
click at [15, 134] on div at bounding box center [13, 131] width 9 height 9
click at [16, 118] on div at bounding box center [13, 119] width 9 height 9
click at [20, 218] on div "Pen" at bounding box center [19, 261] width 7 height 4
click at [16, 129] on div at bounding box center [13, 131] width 9 height 9
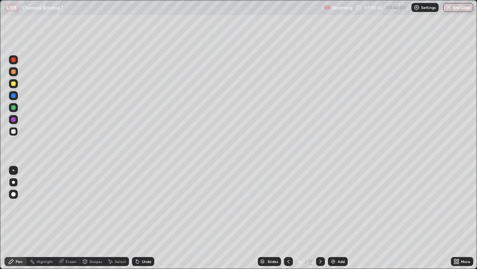
click at [90, 218] on div "Shapes" at bounding box center [96, 261] width 13 height 4
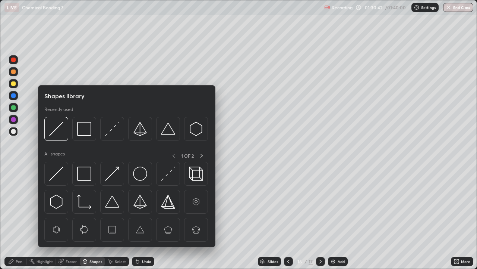
click at [71, 218] on div "Eraser" at bounding box center [68, 261] width 24 height 9
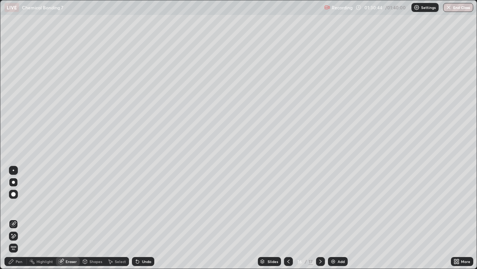
click at [21, 218] on div "Pen" at bounding box center [19, 261] width 7 height 4
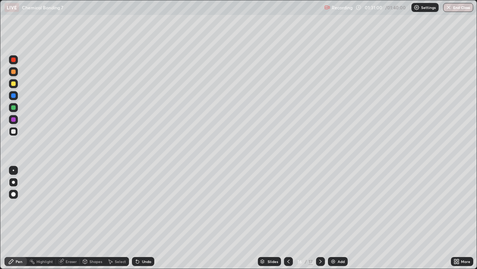
click at [14, 181] on div at bounding box center [13, 182] width 3 height 3
click at [16, 131] on div at bounding box center [13, 131] width 9 height 9
click at [14, 119] on div at bounding box center [13, 119] width 4 height 4
click at [15, 131] on div at bounding box center [13, 131] width 4 height 4
click at [14, 129] on div at bounding box center [13, 131] width 4 height 4
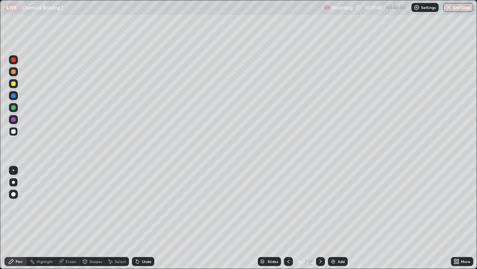
click at [12, 106] on div at bounding box center [13, 107] width 4 height 4
click at [13, 83] on div at bounding box center [13, 83] width 4 height 4
click at [288, 218] on icon at bounding box center [289, 261] width 6 height 6
click at [320, 218] on icon at bounding box center [321, 261] width 6 height 6
click at [319, 218] on icon at bounding box center [321, 261] width 6 height 6
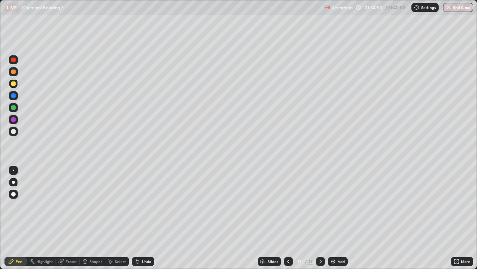
click at [288, 218] on icon at bounding box center [289, 261] width 6 height 6
click at [457, 10] on button "End Class" at bounding box center [458, 7] width 29 height 9
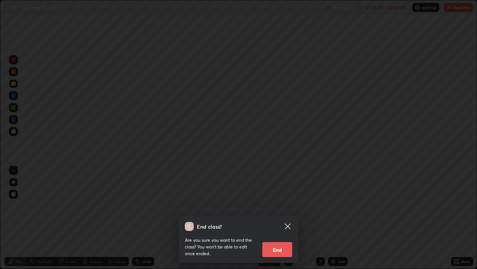
click at [282, 218] on button "End" at bounding box center [278, 249] width 30 height 15
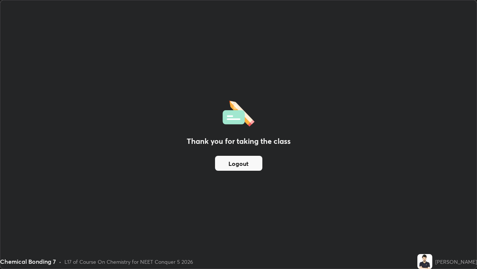
click at [245, 162] on button "Logout" at bounding box center [238, 163] width 47 height 15
